Goal: Information Seeking & Learning: Learn about a topic

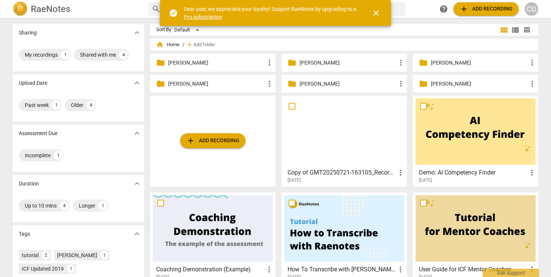
click at [206, 90] on div "folder [PERSON_NAME] more_vert" at bounding box center [212, 84] width 125 height 18
click at [191, 84] on p "[PERSON_NAME]" at bounding box center [216, 84] width 97 height 8
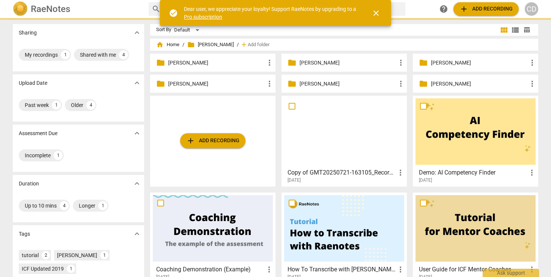
click at [191, 84] on p "[PERSON_NAME]" at bounding box center [216, 84] width 97 height 8
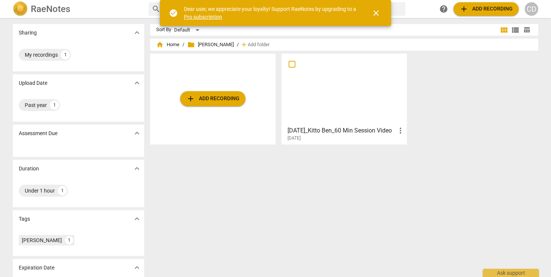
click at [374, 91] on div at bounding box center [344, 89] width 120 height 66
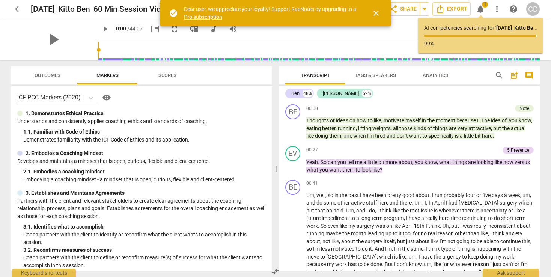
click at [530, 76] on span "comment" at bounding box center [528, 75] width 9 height 9
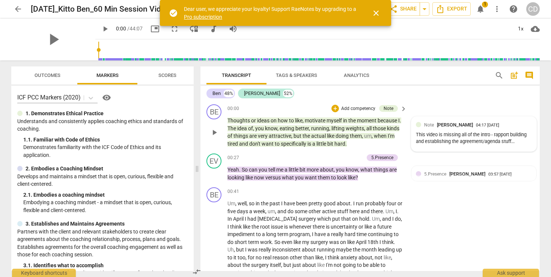
click at [519, 137] on div "This video is missing all of the intro - rapport building and establishing the …" at bounding box center [474, 138] width 116 height 14
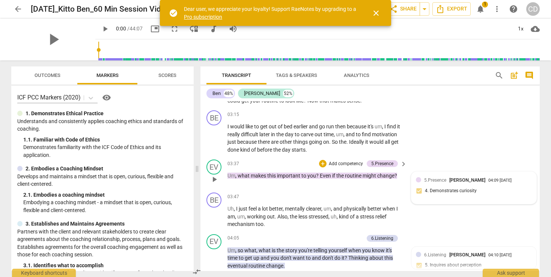
scroll to position [335, 0]
click at [489, 186] on div "5.Presence [PERSON_NAME] 04:09 [DATE] 4. Demonstrates curiosity" at bounding box center [474, 187] width 116 height 23
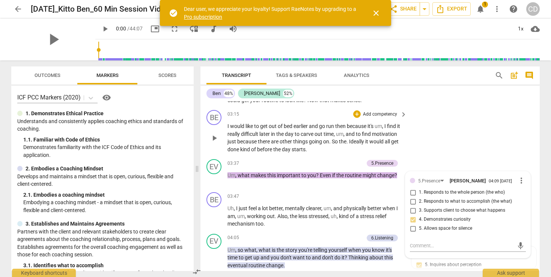
click at [478, 144] on div "BE play_arrow pause 03:15 + Add competency keyboard_arrow_right I would like to…" at bounding box center [369, 131] width 339 height 49
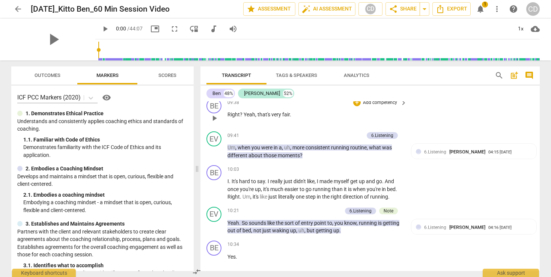
scroll to position [1451, 0]
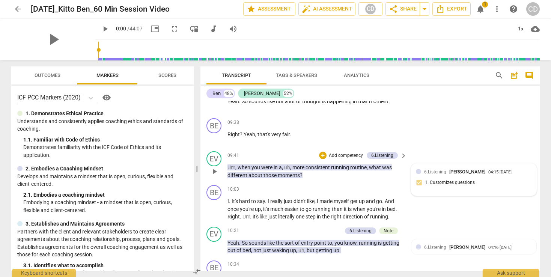
click at [459, 173] on span "[PERSON_NAME]" at bounding box center [467, 172] width 36 height 6
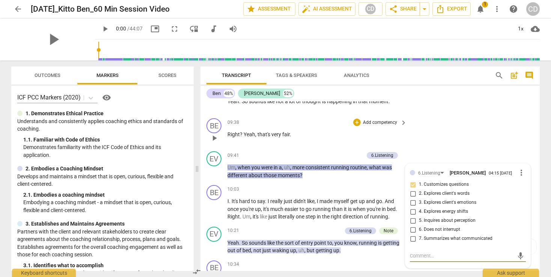
click at [462, 141] on div "BE play_arrow pause 09:38 + Add competency keyboard_arrow_right Right ? Yeah , …" at bounding box center [369, 131] width 339 height 33
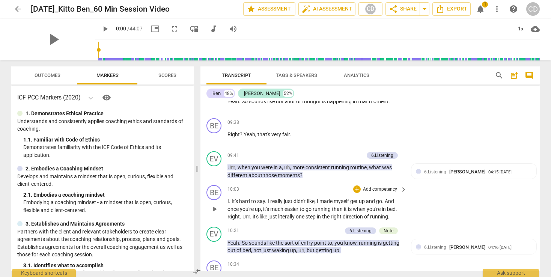
scroll to position [1458, 0]
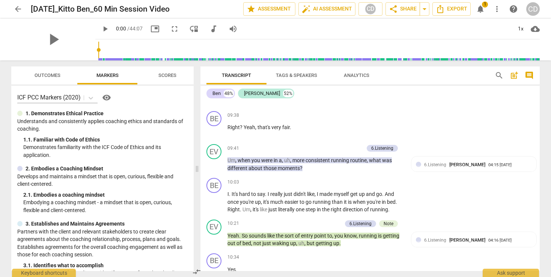
click at [388, 223] on div "Note" at bounding box center [388, 223] width 10 height 7
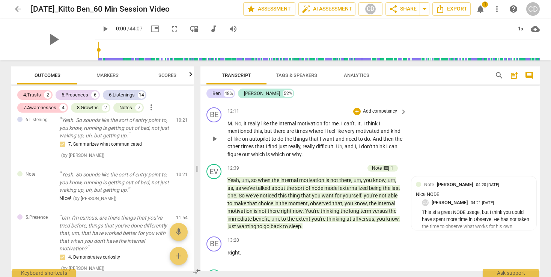
scroll to position [1954, 0]
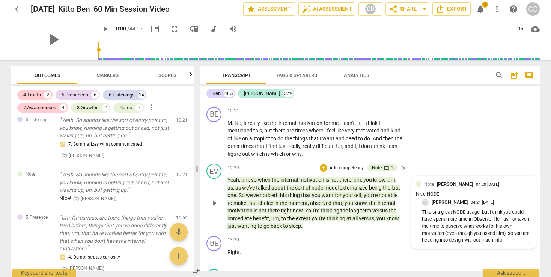
click at [464, 192] on div "Nice NODE" at bounding box center [474, 194] width 116 height 7
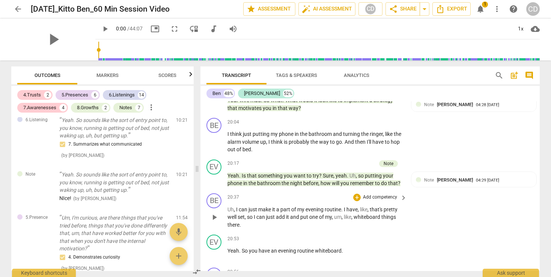
scroll to position [3424, 0]
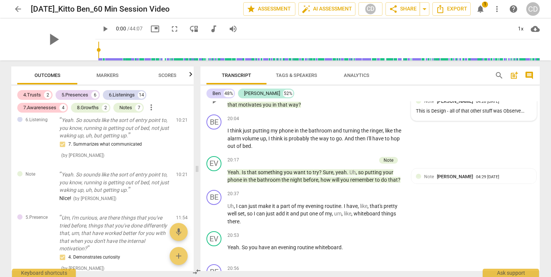
click at [460, 107] on div "Note [PERSON_NAME] 04:28 [DATE] This is Design - all of that other stuff was Ob…" at bounding box center [474, 107] width 116 height 18
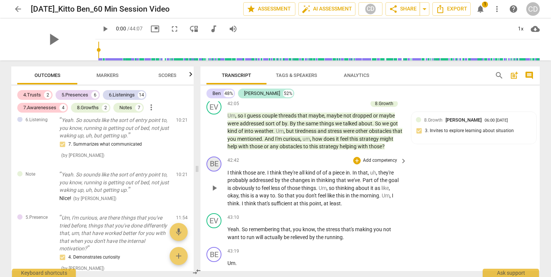
scroll to position [6870, 0]
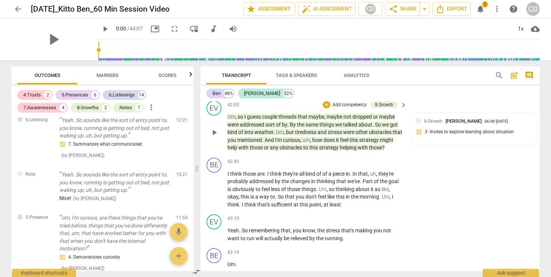
click at [217, 137] on span "play_arrow" at bounding box center [214, 132] width 9 height 9
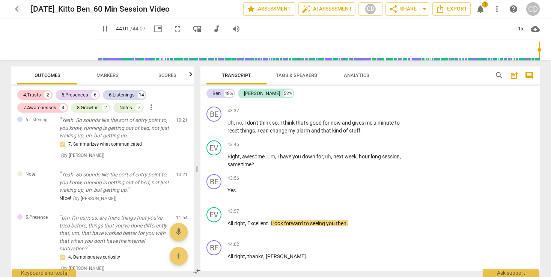
click at [101, 30] on span "pause" at bounding box center [105, 28] width 9 height 9
type input "2642"
